Goal: Check status: Check status

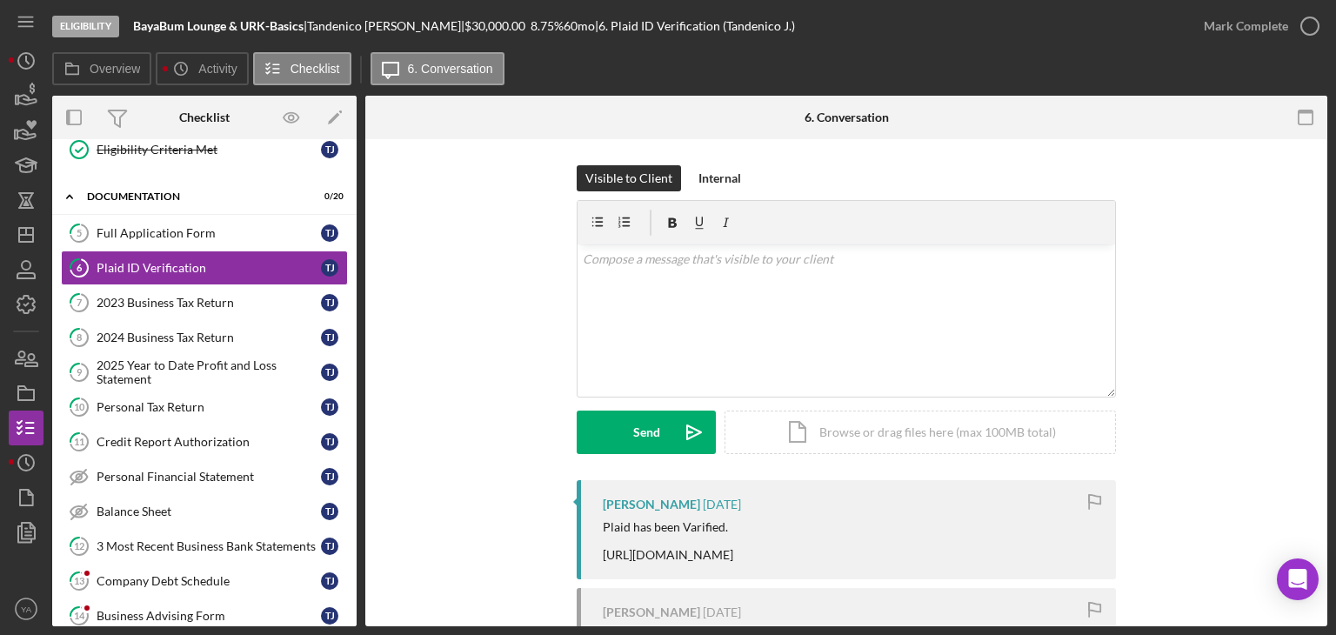
scroll to position [166, 0]
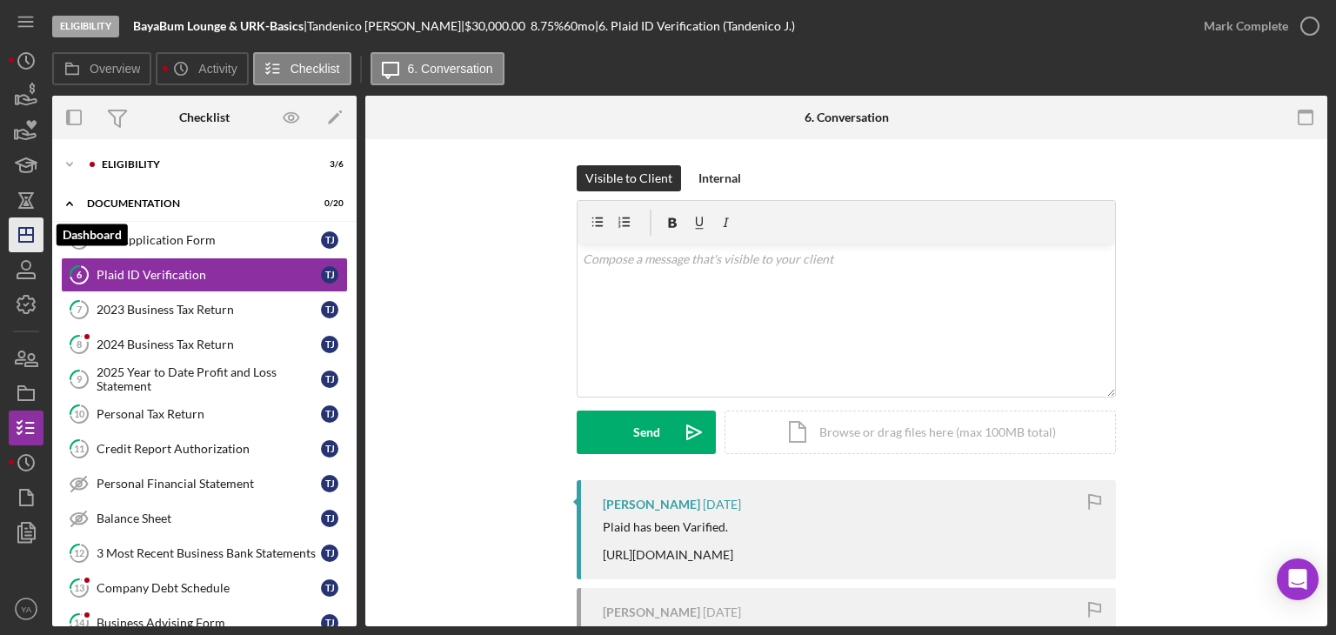
click at [25, 237] on icon "Icon/Dashboard" at bounding box center [25, 234] width 43 height 43
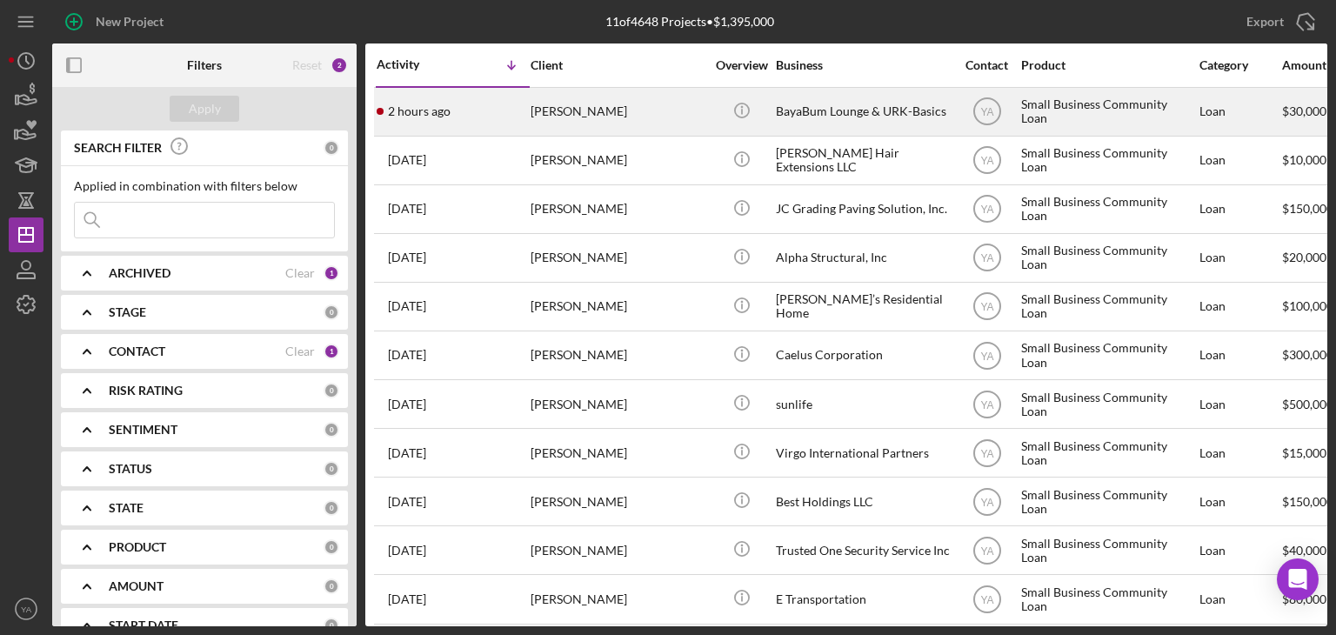
click at [793, 119] on div "BayaBum Lounge & URK-Basics" at bounding box center [863, 112] width 174 height 46
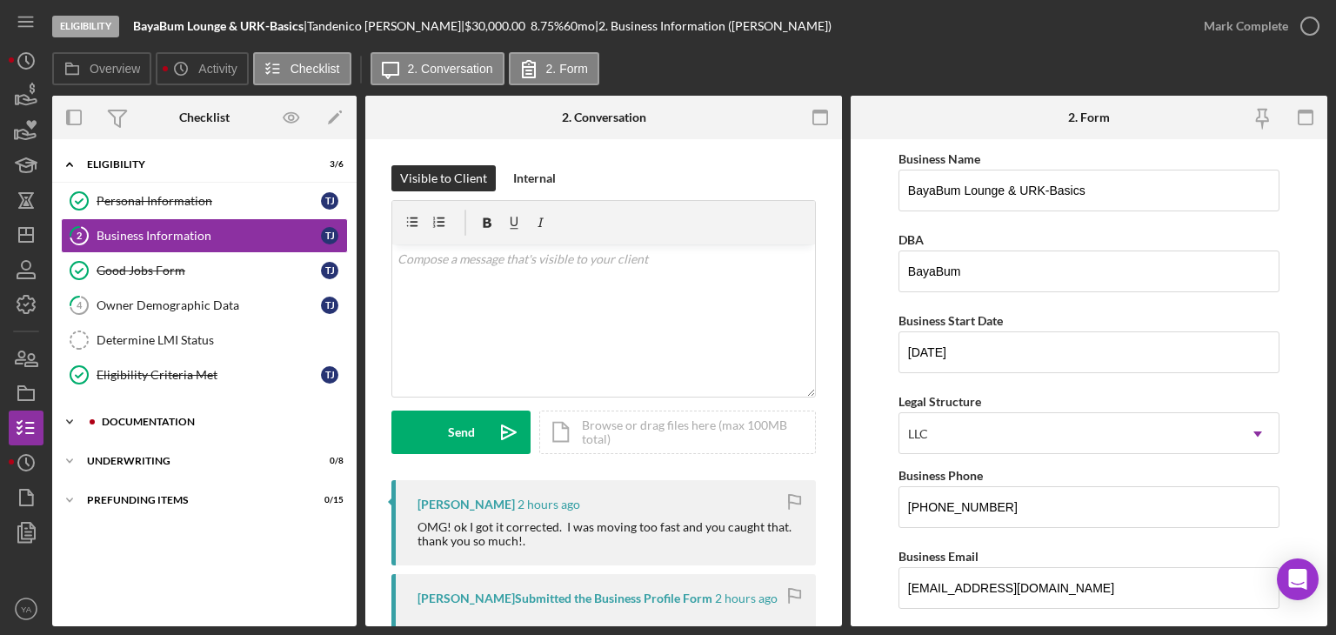
click at [173, 422] on div "Documentation" at bounding box center [218, 422] width 233 height 10
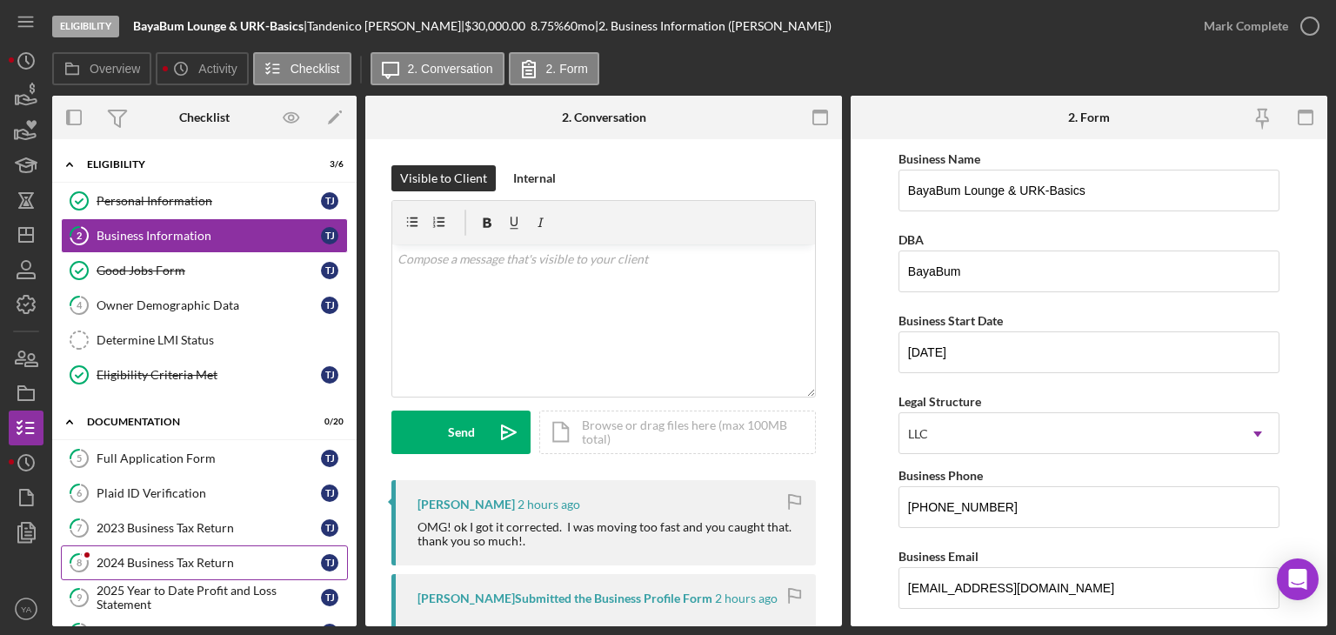
click at [192, 558] on div "2024 Business Tax Return" at bounding box center [209, 563] width 224 height 14
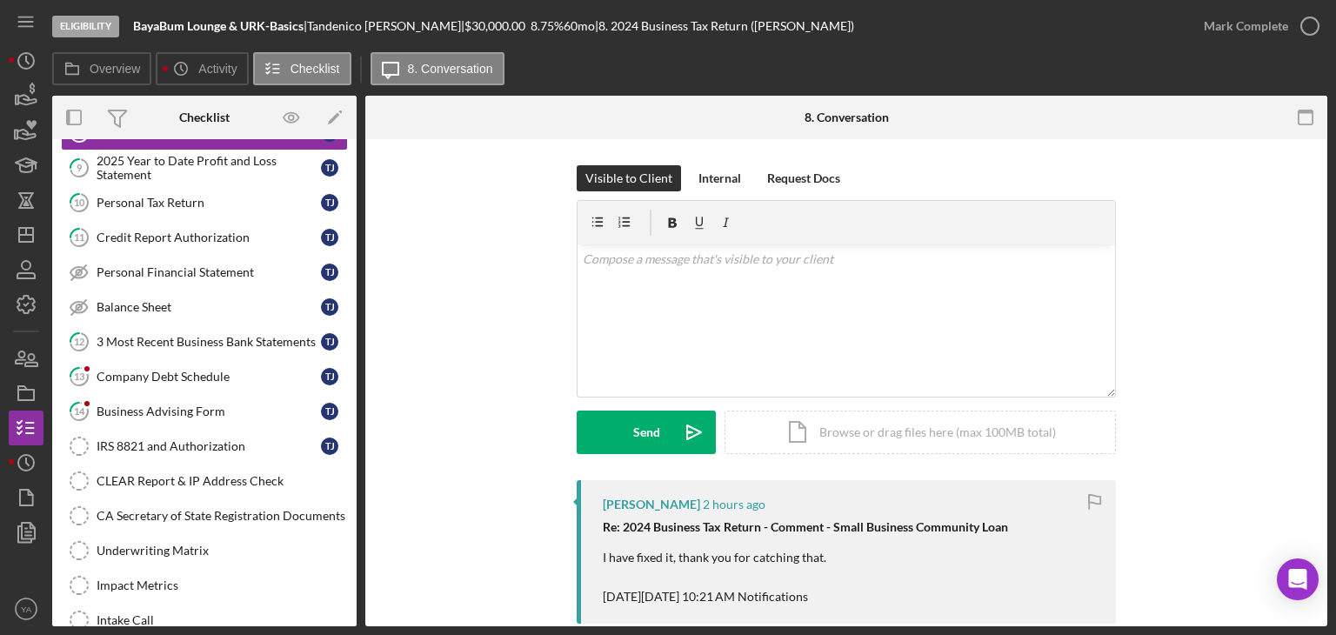
scroll to position [430, 0]
click at [206, 371] on div "Company Debt Schedule" at bounding box center [209, 377] width 224 height 14
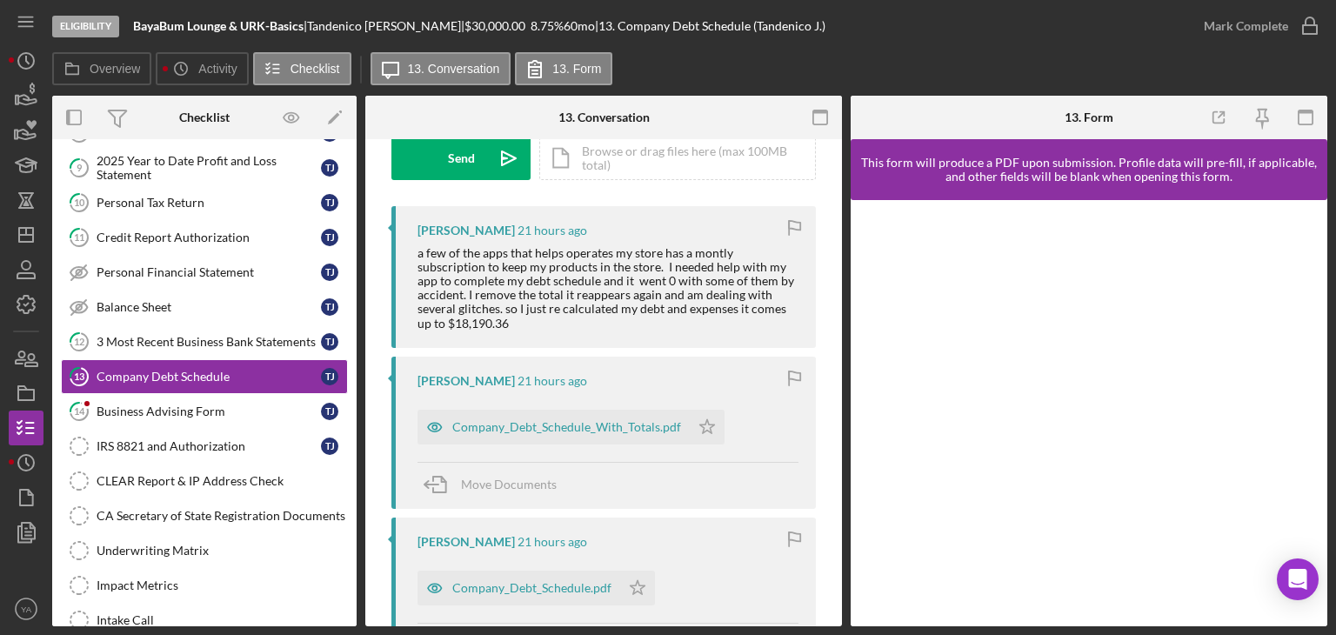
scroll to position [284, 0]
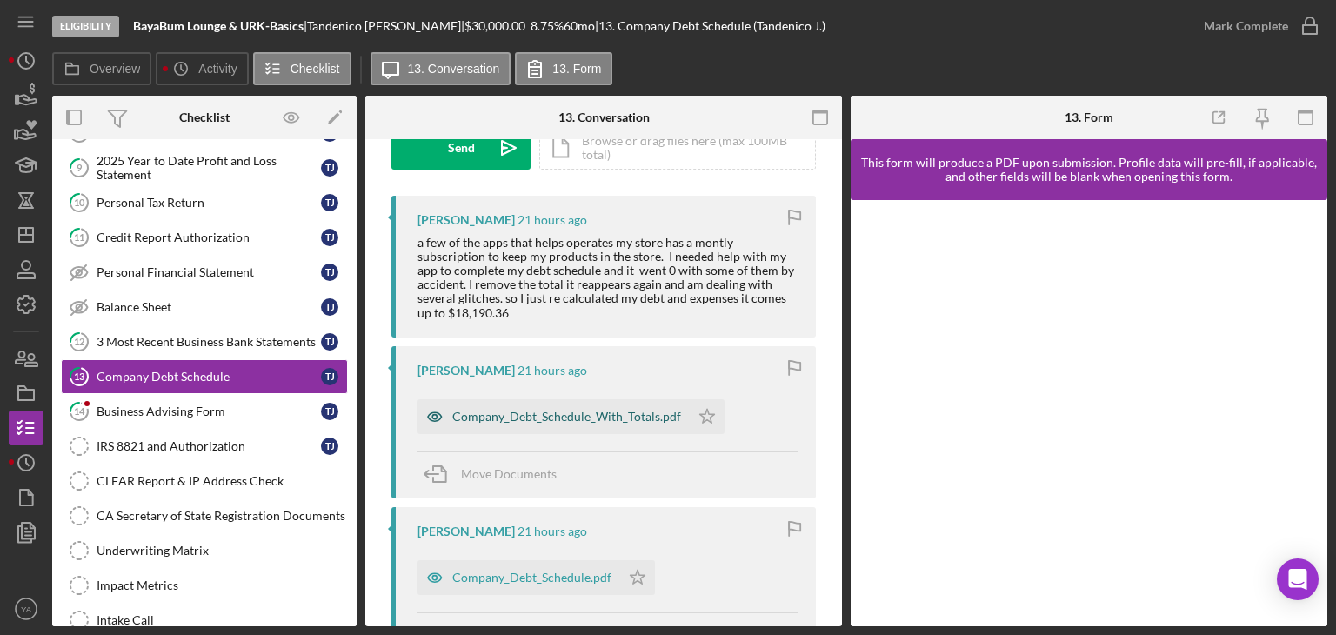
click at [552, 411] on div "Company_Debt_Schedule_With_Totals.pdf" at bounding box center [566, 417] width 229 height 14
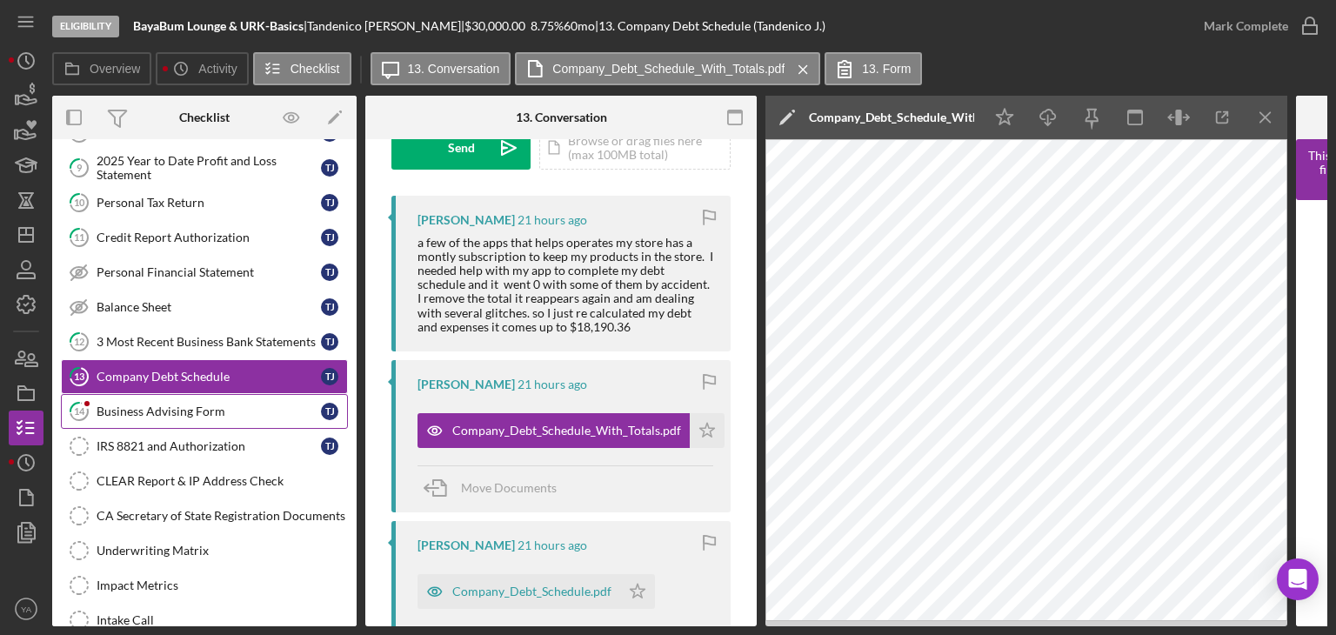
click at [158, 405] on div "Business Advising Form" at bounding box center [209, 412] width 224 height 14
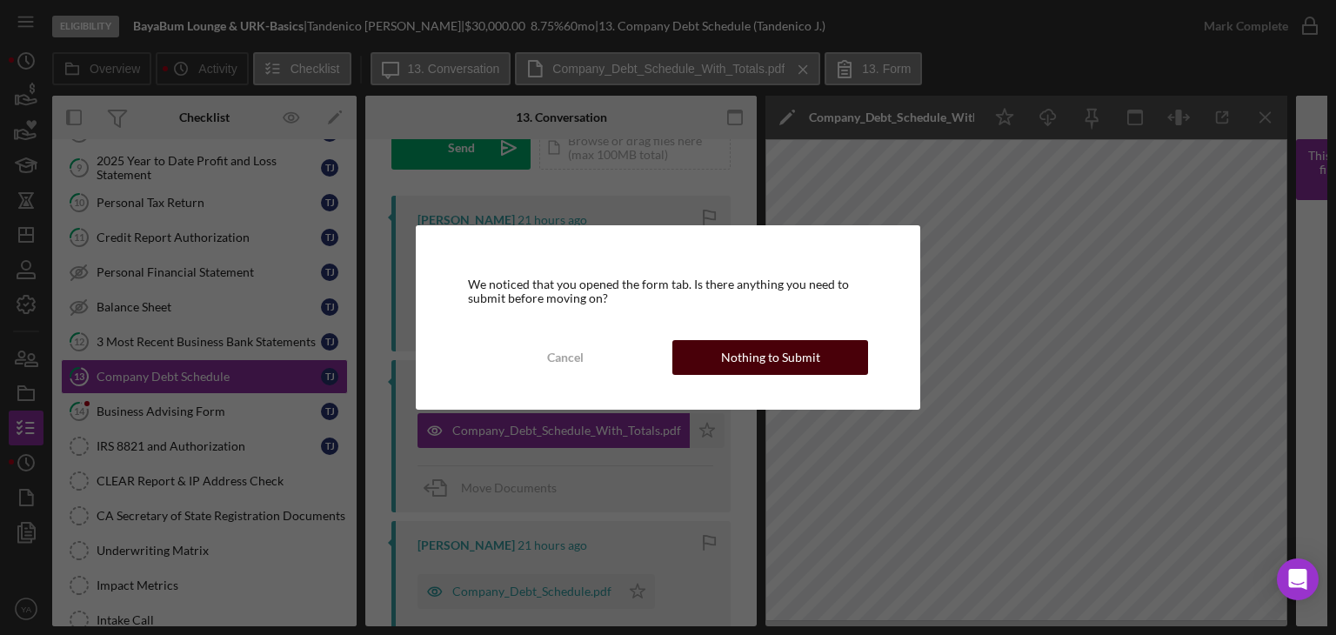
click at [759, 360] on div "Nothing to Submit" at bounding box center [770, 357] width 99 height 35
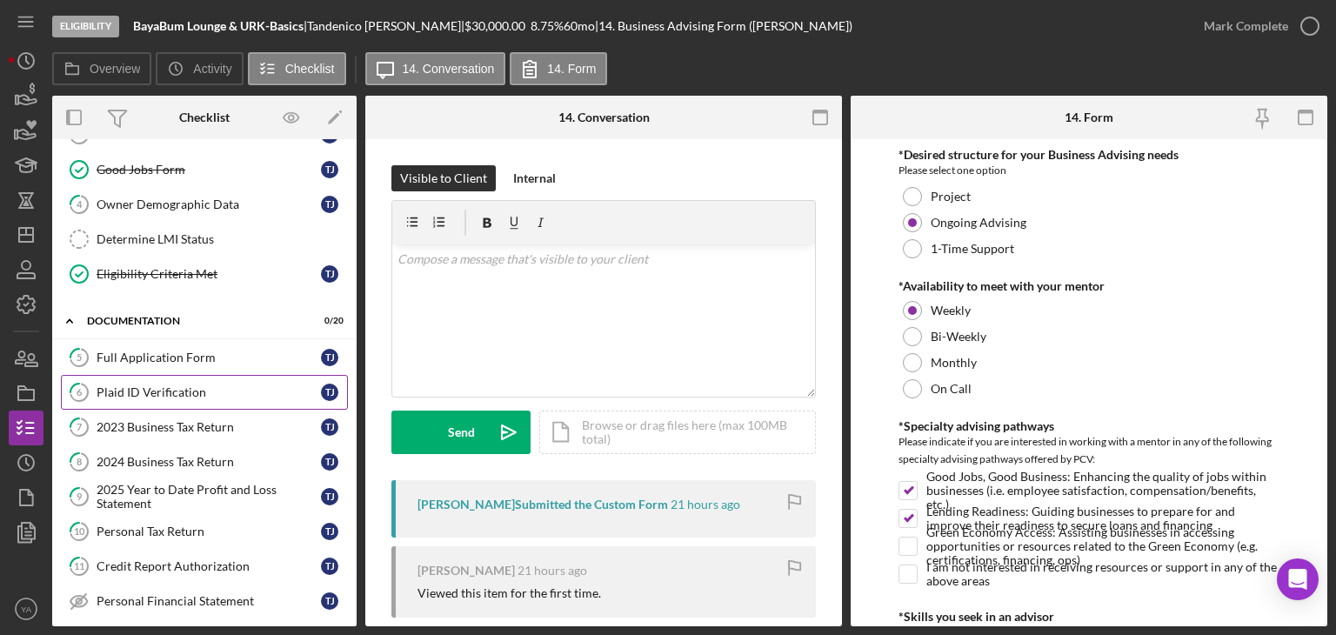
scroll to position [108, 0]
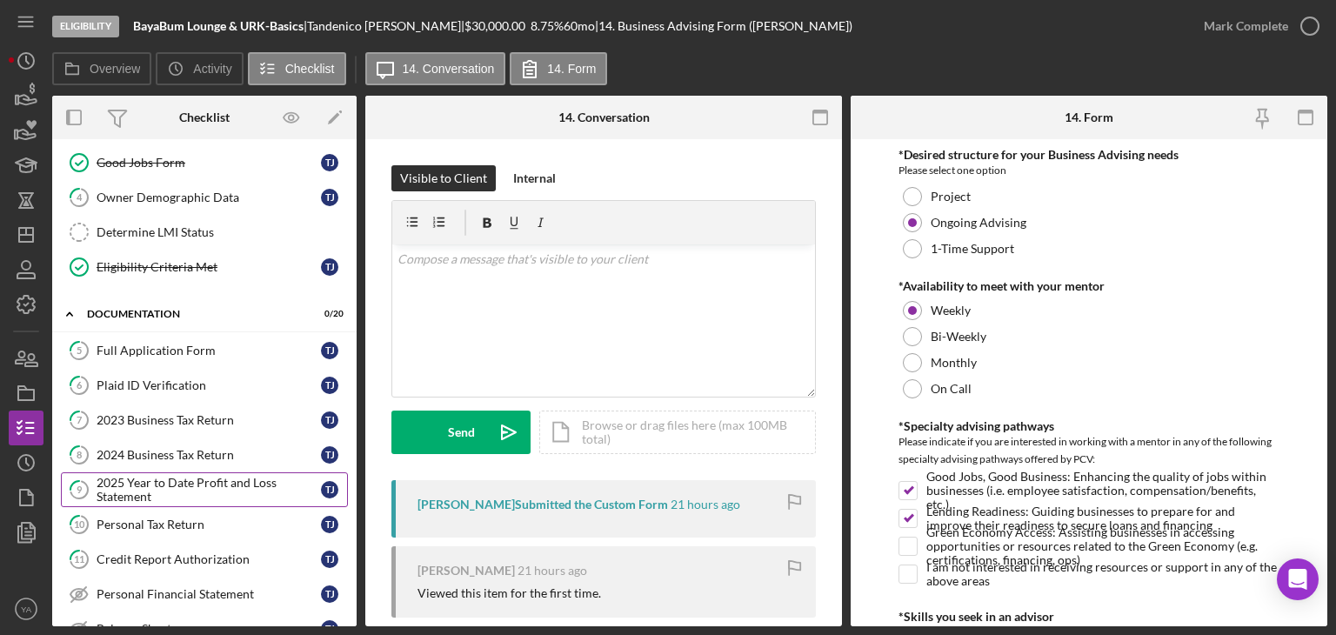
click at [200, 489] on div "2025 Year to Date Profit and Loss Statement" at bounding box center [209, 490] width 224 height 28
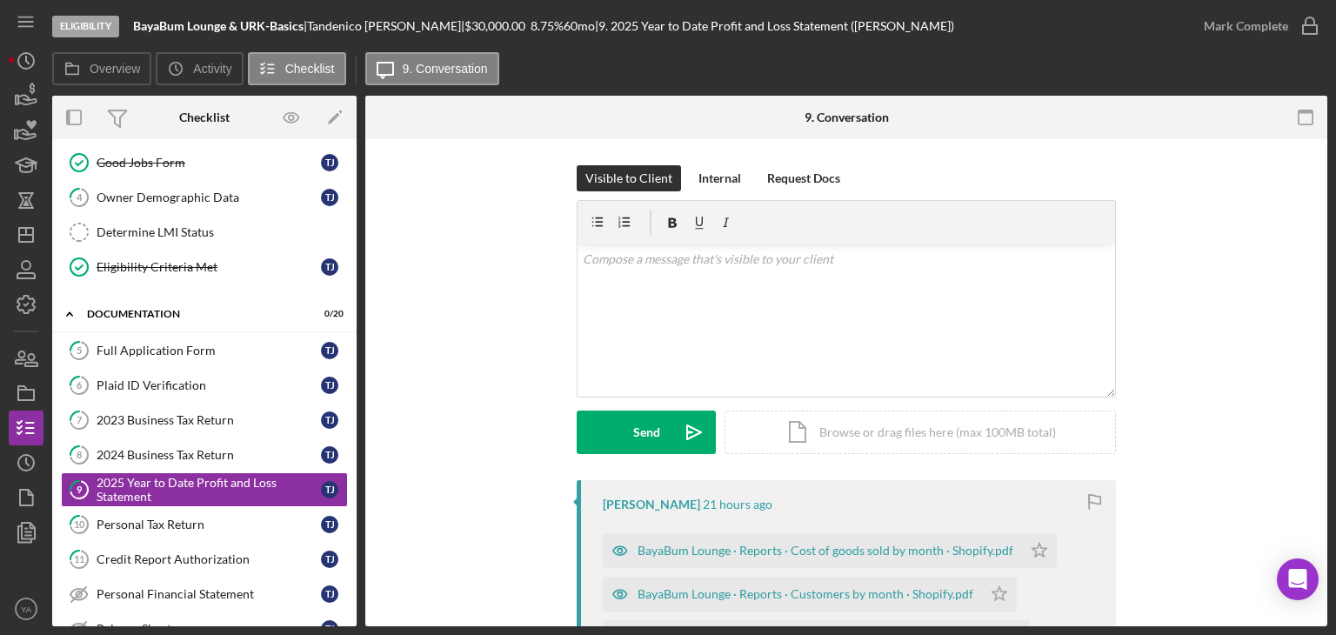
scroll to position [7, 0]
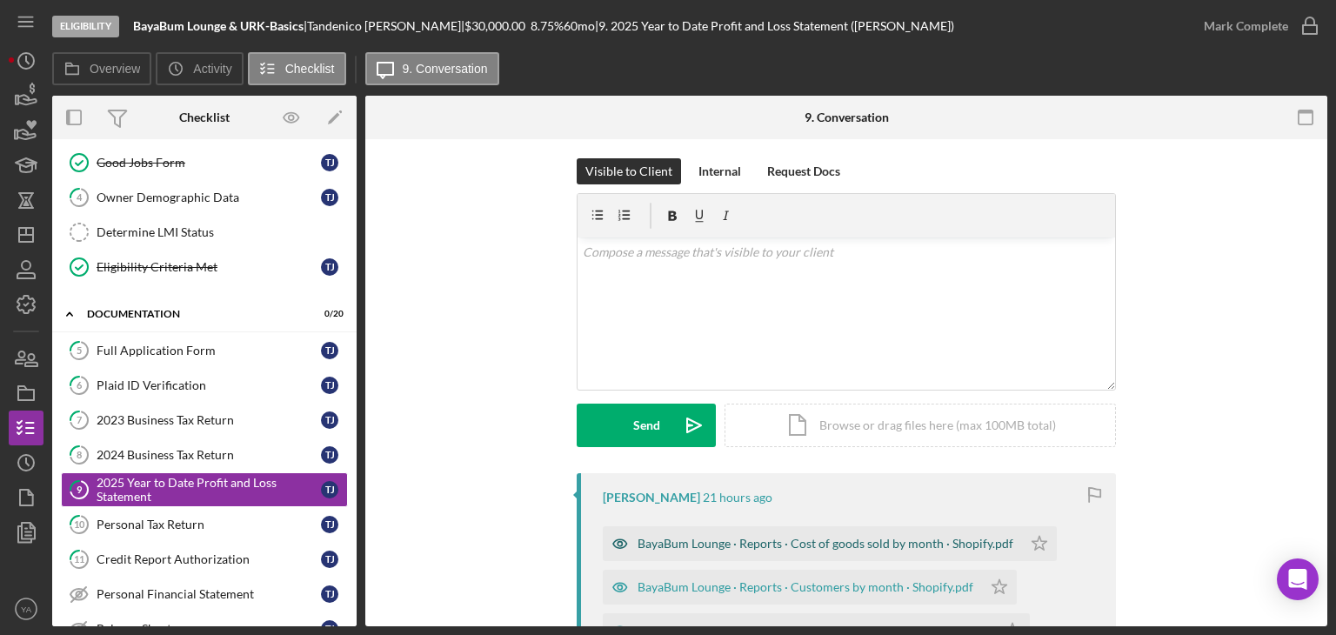
click at [803, 538] on div "BayaBum Lounge · Reports · Cost of goods sold by month · Shopify.pdf" at bounding box center [826, 544] width 376 height 14
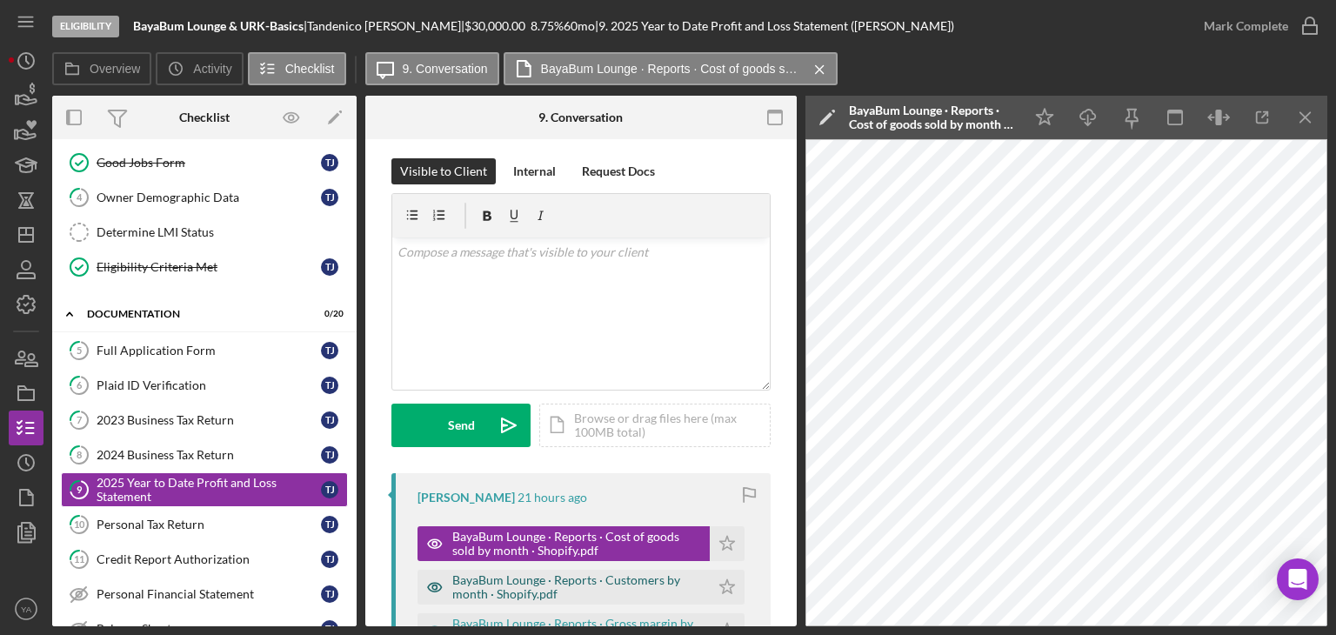
click at [626, 578] on div "BayaBum Lounge · Reports · Customers by month · Shopify.pdf" at bounding box center [576, 587] width 249 height 28
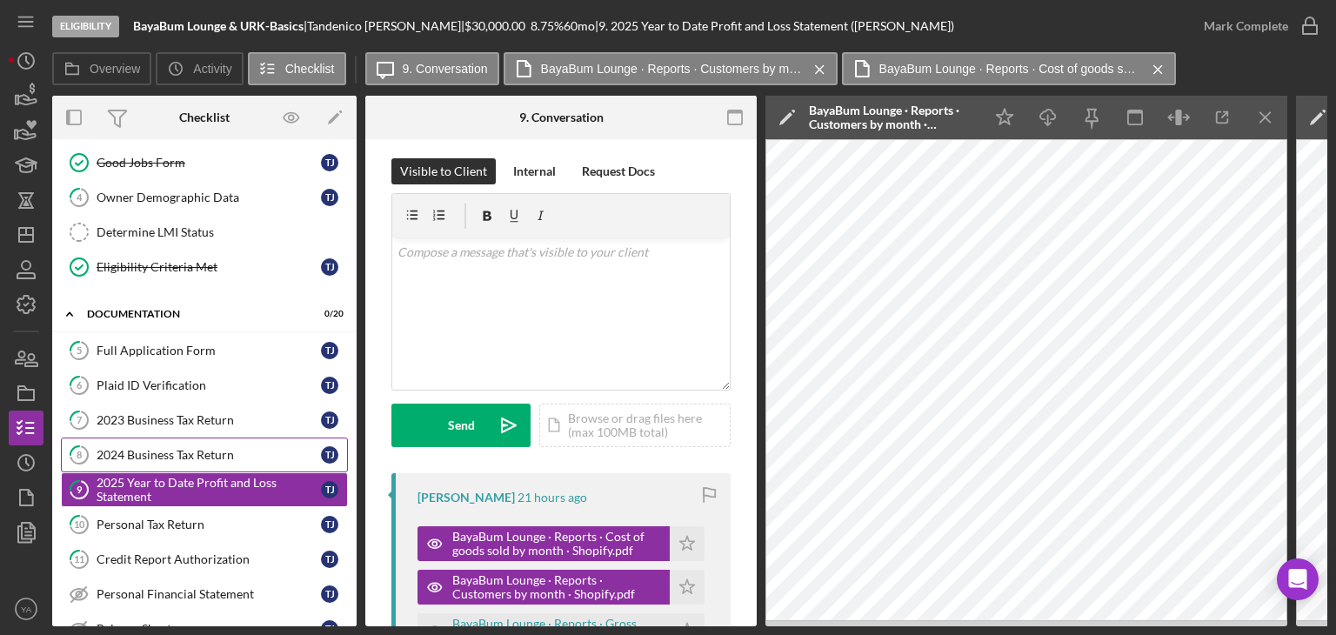
click at [177, 451] on div "2024 Business Tax Return" at bounding box center [209, 455] width 224 height 14
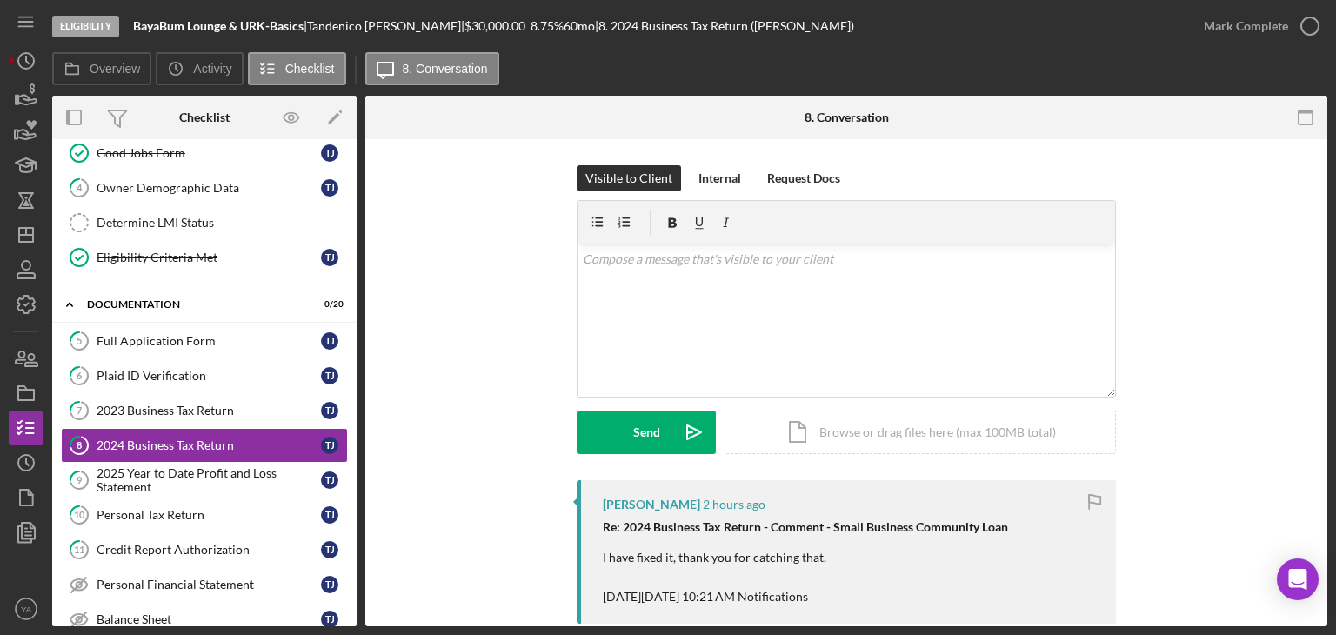
scroll to position [104, 0]
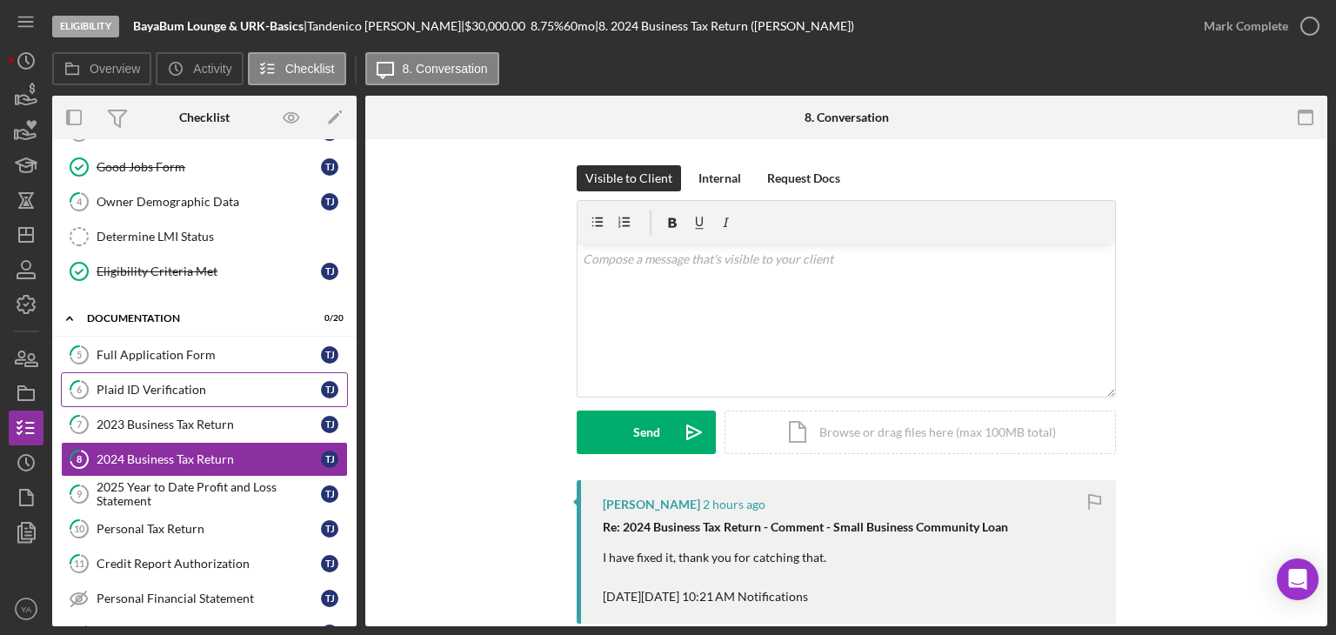
click at [194, 377] on link "6 Plaid ID Verification T J" at bounding box center [204, 389] width 287 height 35
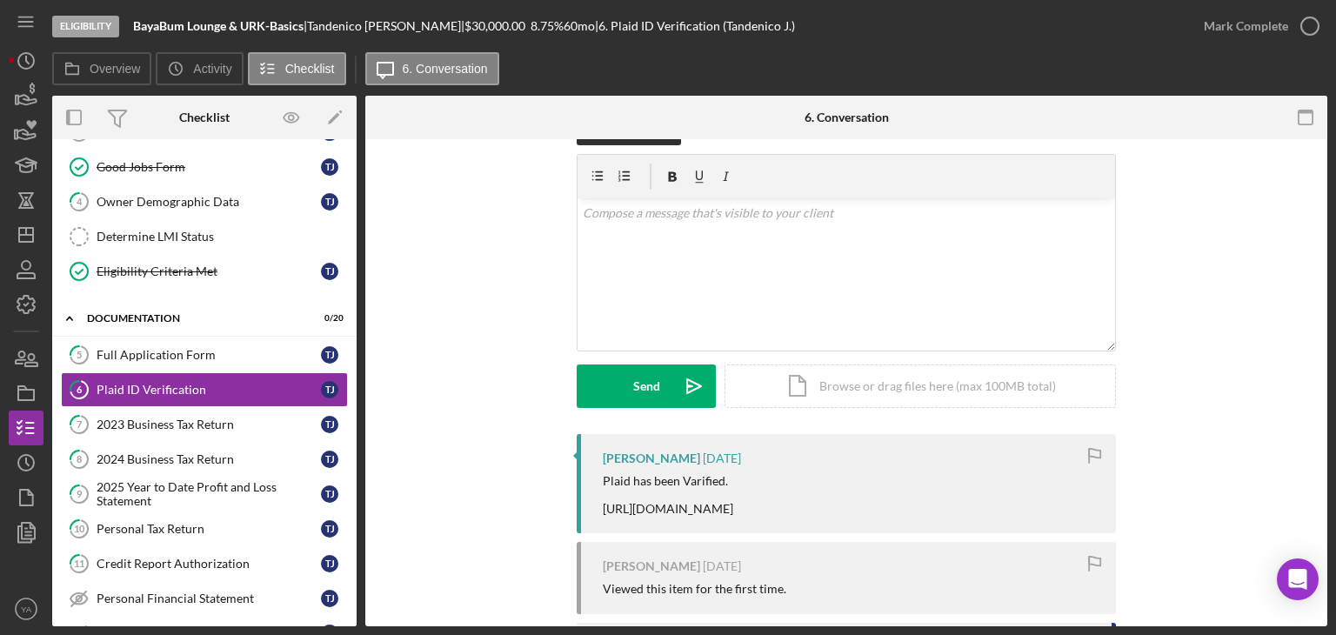
scroll to position [47, 0]
drag, startPoint x: 605, startPoint y: 502, endPoint x: 857, endPoint y: 517, distance: 252.7
click at [733, 515] on div "Plaid has been Varified. [URL][DOMAIN_NAME]" at bounding box center [668, 494] width 130 height 42
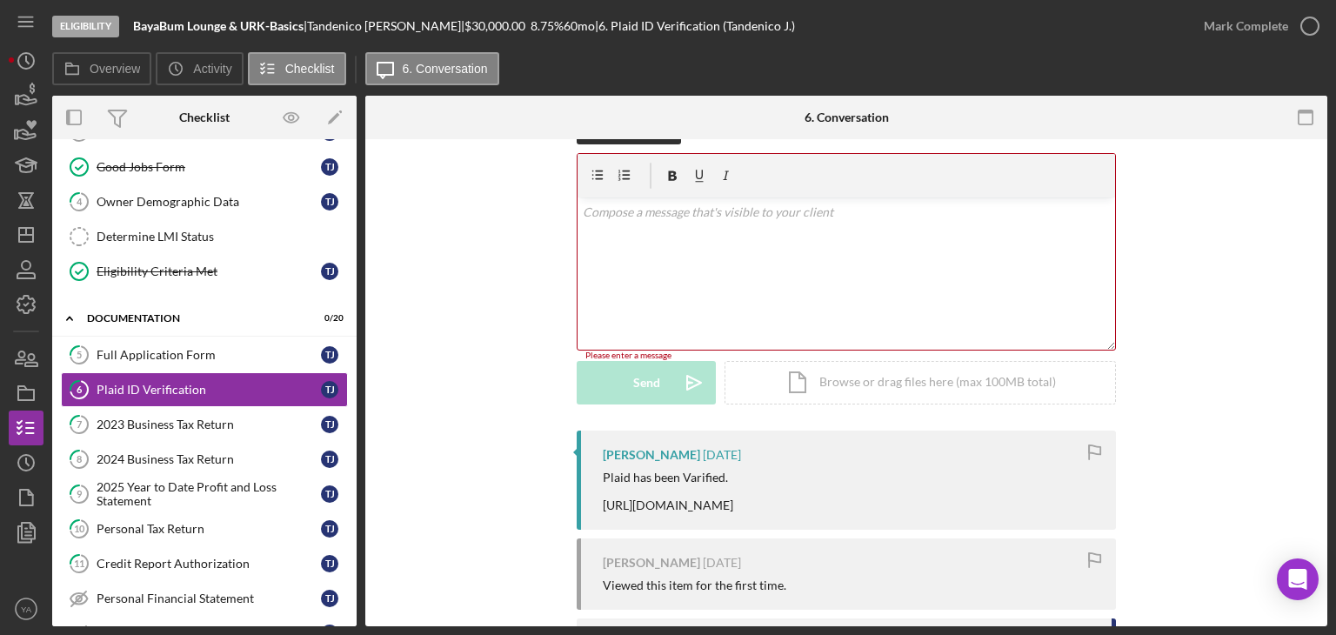
drag, startPoint x: 594, startPoint y: 495, endPoint x: 846, endPoint y: 524, distance: 253.0
click at [846, 524] on div "Tandenico Jones 1 day ago Plaid has been Varified. https://verify.plaid.com/ver…" at bounding box center [846, 480] width 539 height 99
copy div "https://verify.plaid.com/verify/idv_6NiX8VhiscHNa1?key=3fd457c74809227a7c1a4f6c…"
click at [553, 359] on div "Visible to Client Internal v Color teal Color pink Remove color Add row above A…" at bounding box center [846, 274] width 910 height 312
